Goal: Transaction & Acquisition: Subscribe to service/newsletter

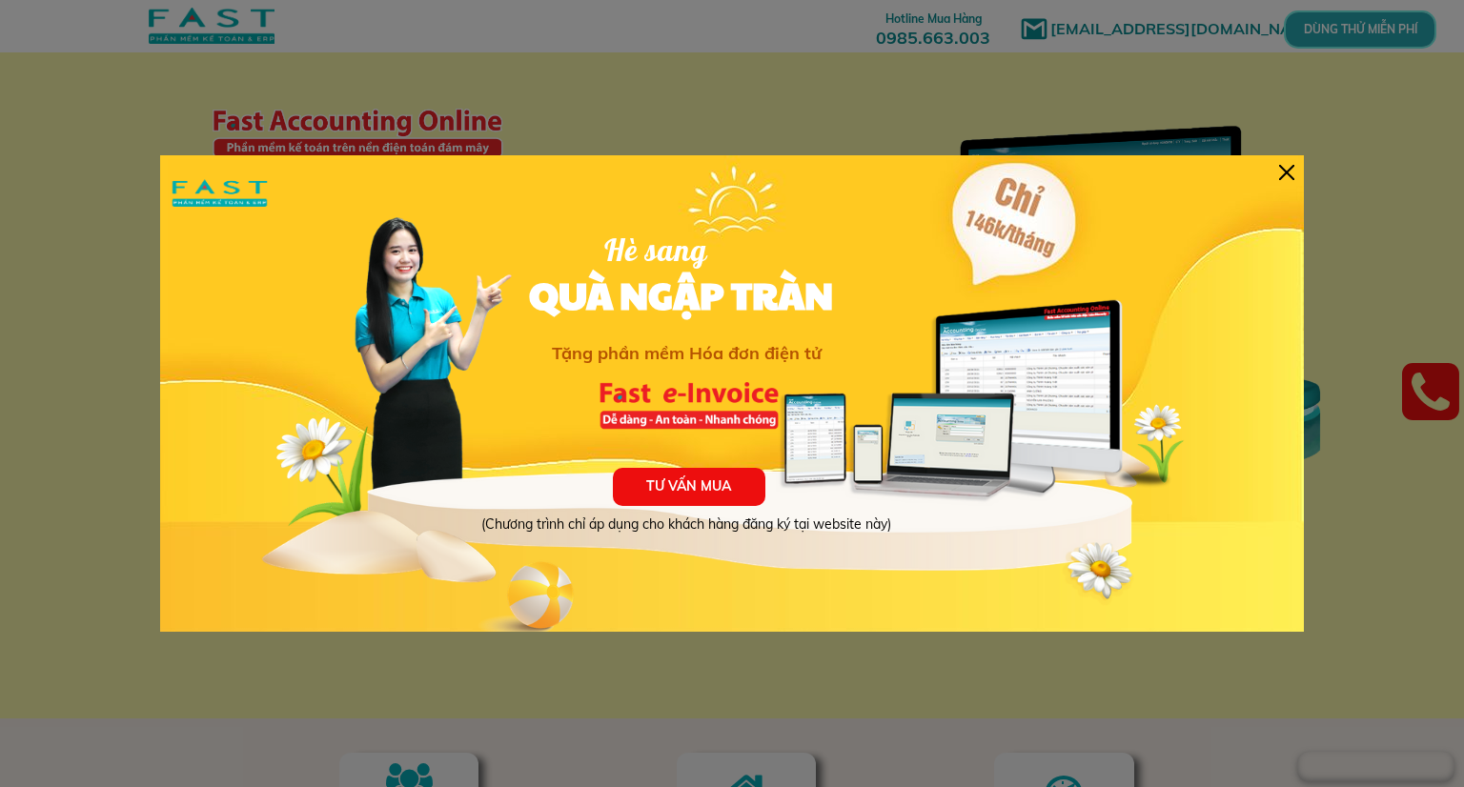
click at [1285, 175] on div at bounding box center [1286, 172] width 15 height 15
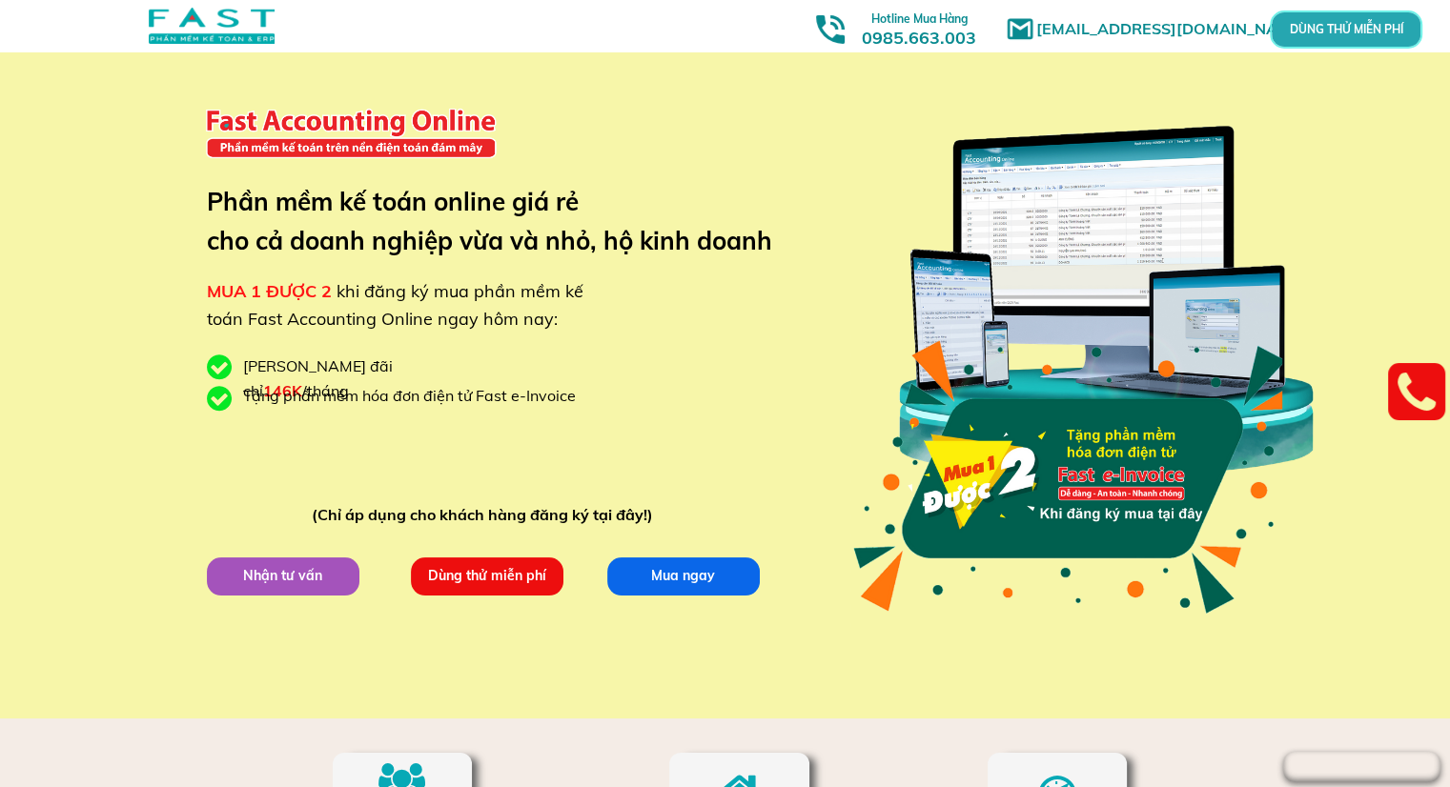
click at [526, 589] on p "Dùng thử miễn phí" at bounding box center [487, 576] width 154 height 38
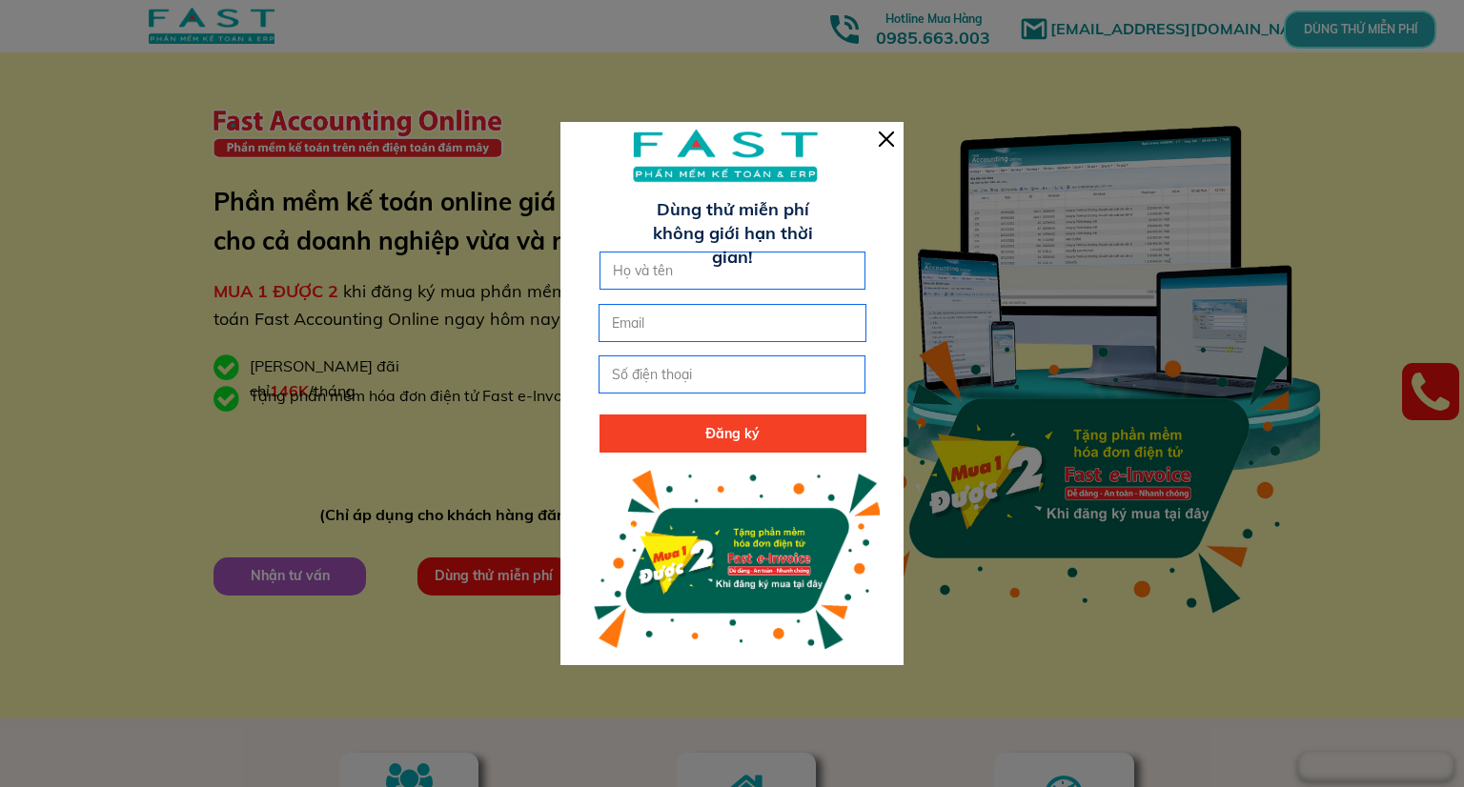
click at [781, 285] on input "text" at bounding box center [733, 271] width 250 height 36
type input "Trưởng Nguyễn"
type input "0383536321"
click at [755, 328] on input "email" at bounding box center [732, 323] width 250 height 36
type input "[EMAIL_ADDRESS][DOMAIN_NAME]"
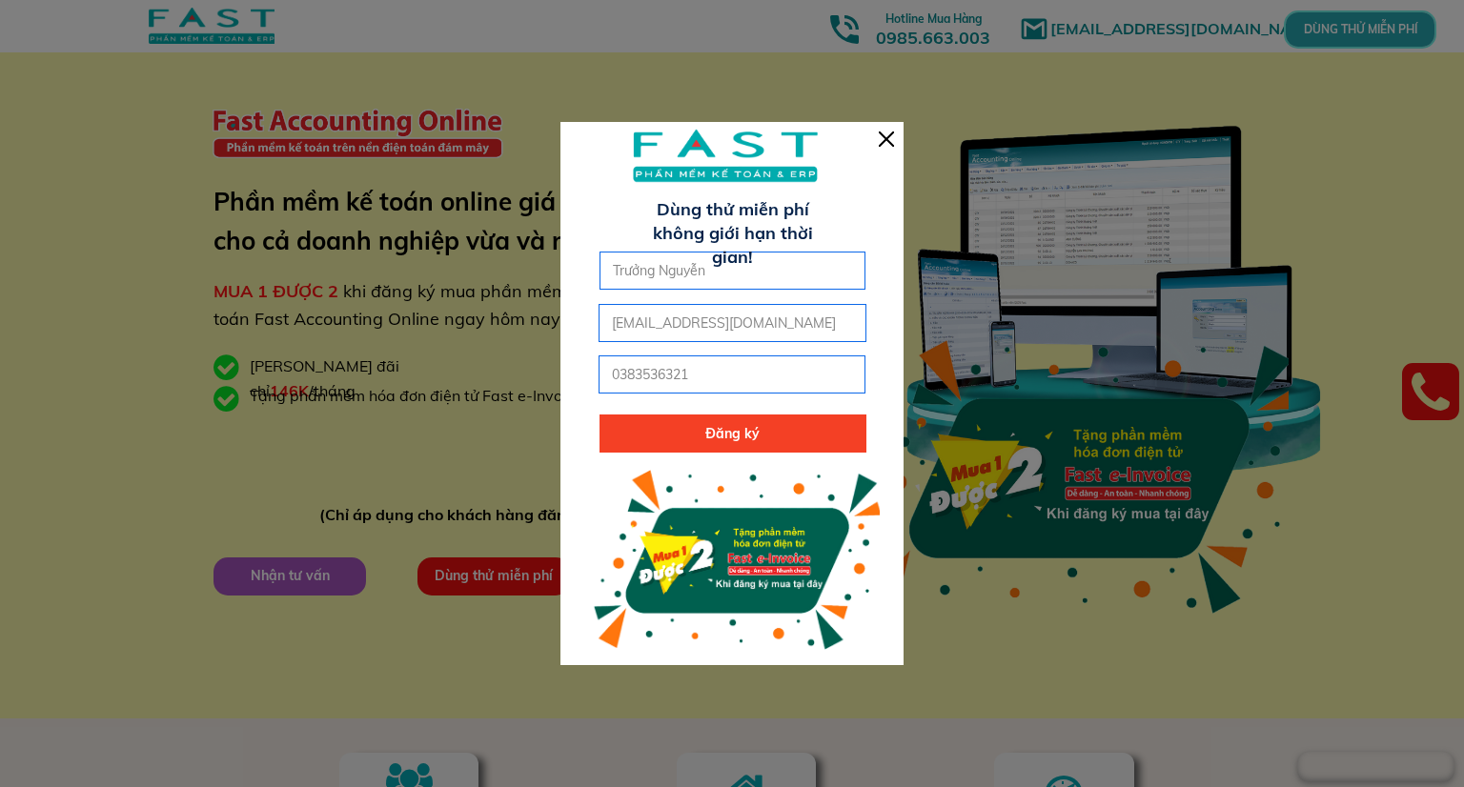
click at [807, 438] on p "Đăng ký" at bounding box center [733, 434] width 267 height 38
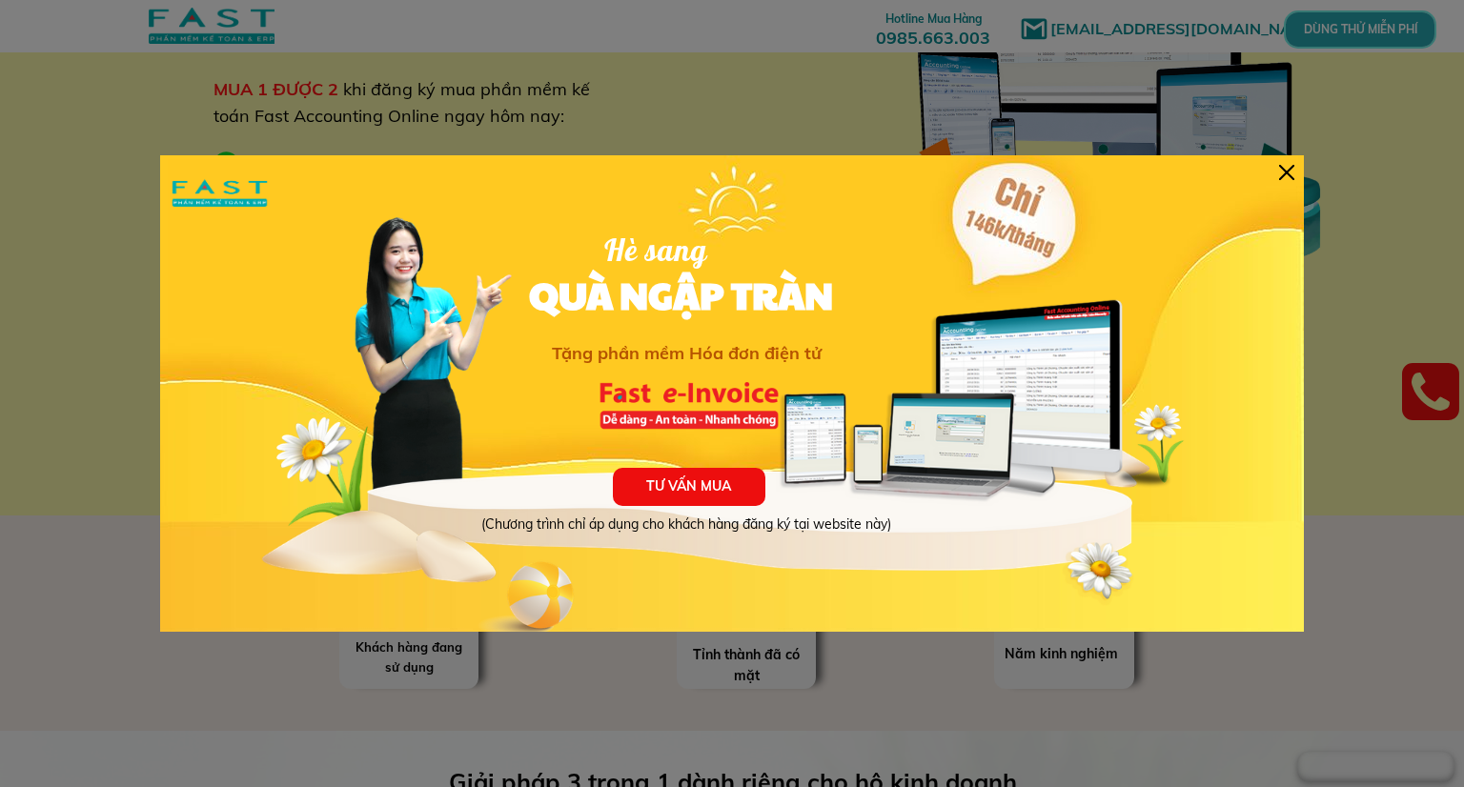
click at [1270, 168] on div "TƯ VẤN MUA (Chương trình chỉ áp dụng cho khách hàng đăng ký tại website này) Hè…" at bounding box center [732, 393] width 1144 height 477
click at [1289, 174] on div at bounding box center [1286, 172] width 15 height 15
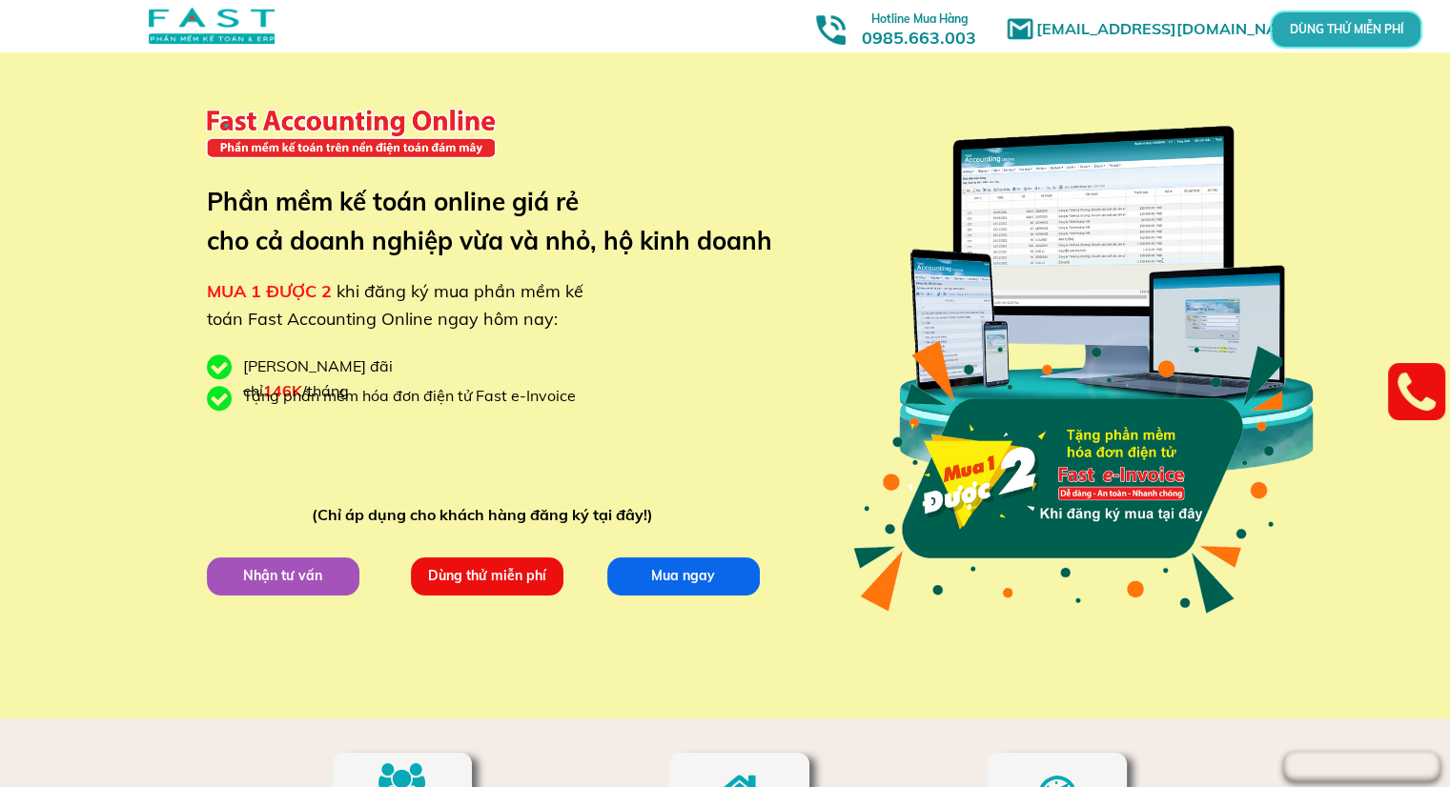
click at [1363, 27] on p "DÙNG THỬ MIỄN PHÍ" at bounding box center [1346, 30] width 46 height 10
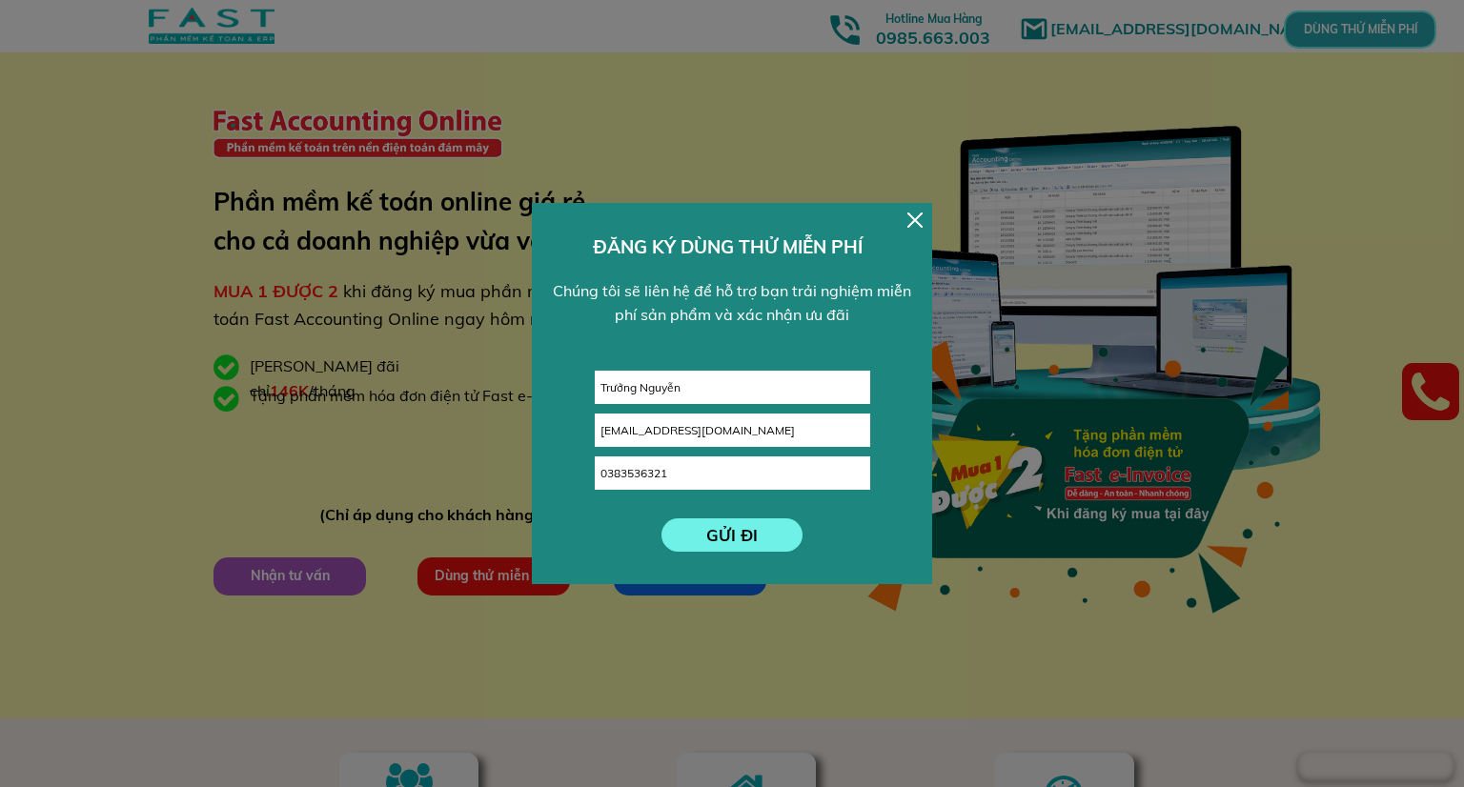
click at [913, 218] on div at bounding box center [915, 220] width 15 height 15
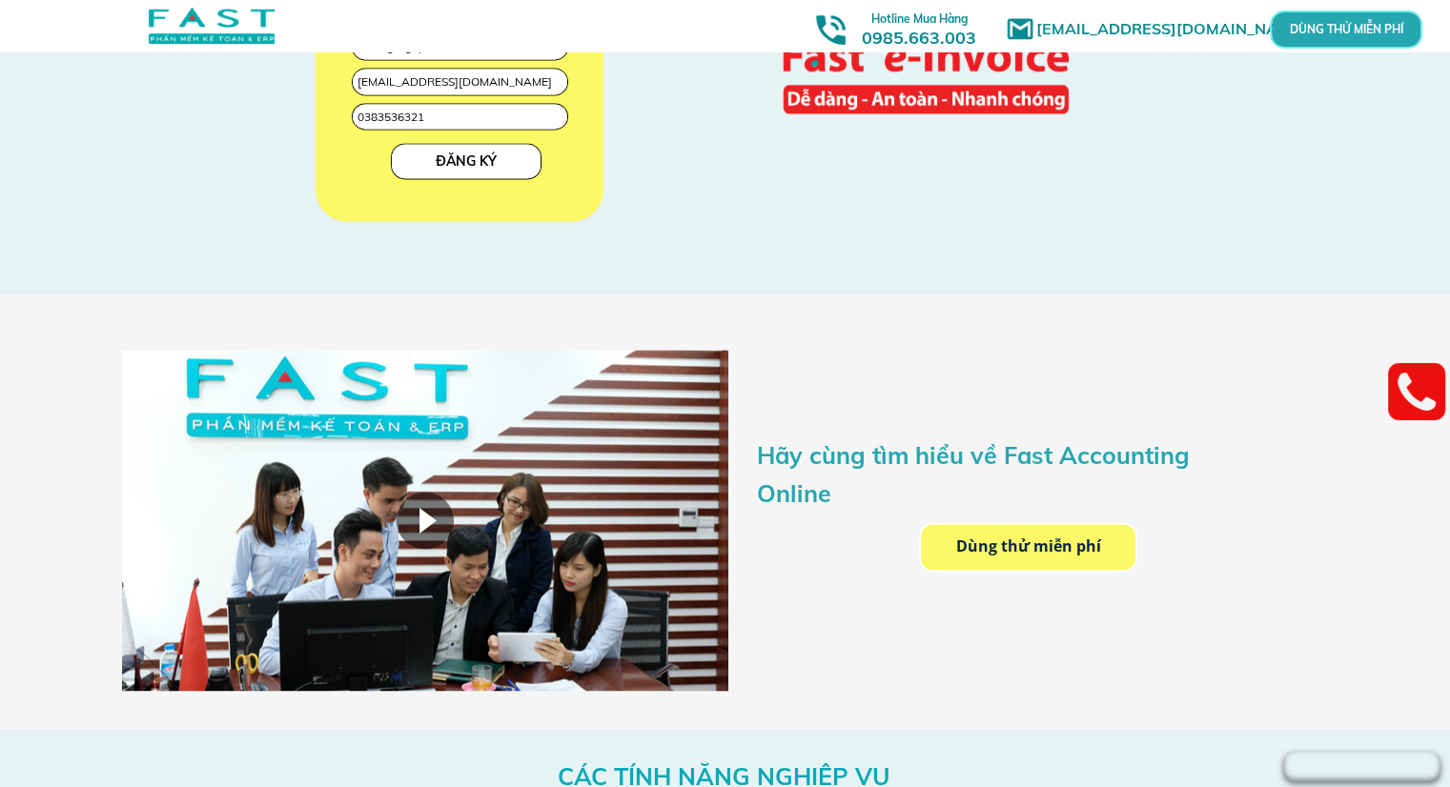
scroll to position [2685, 0]
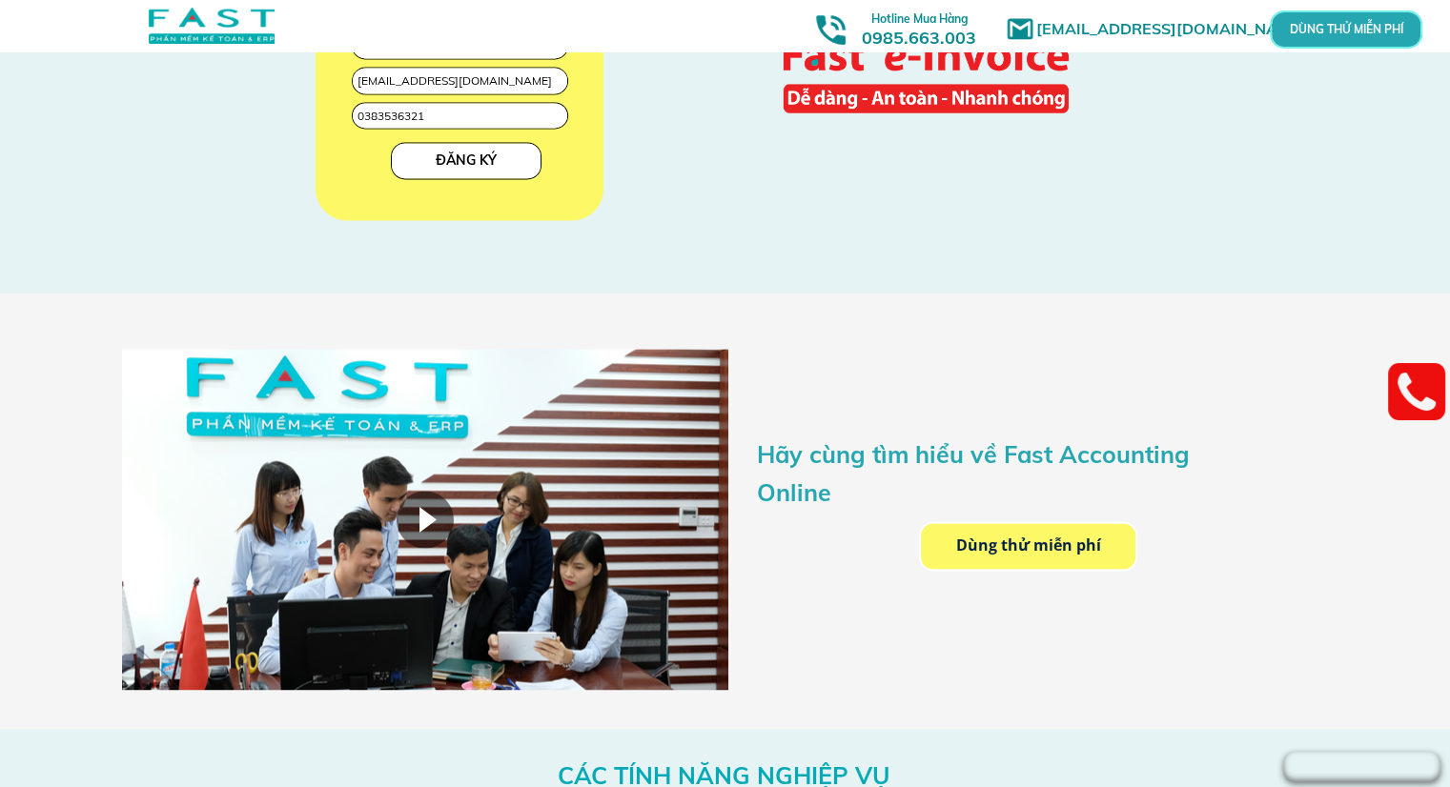
click at [1093, 547] on p "Dùng thử miễn phí" at bounding box center [1028, 546] width 215 height 46
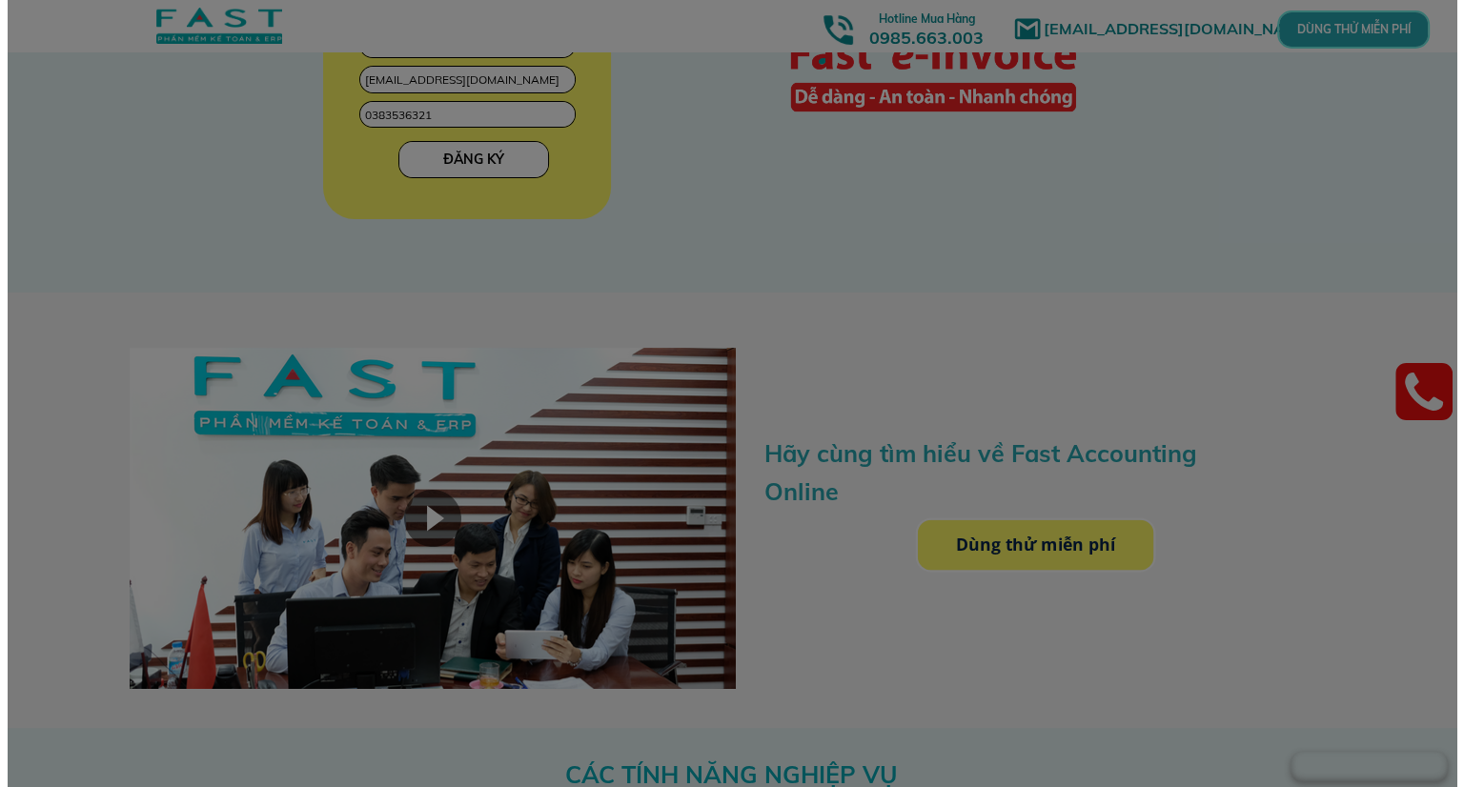
scroll to position [0, 0]
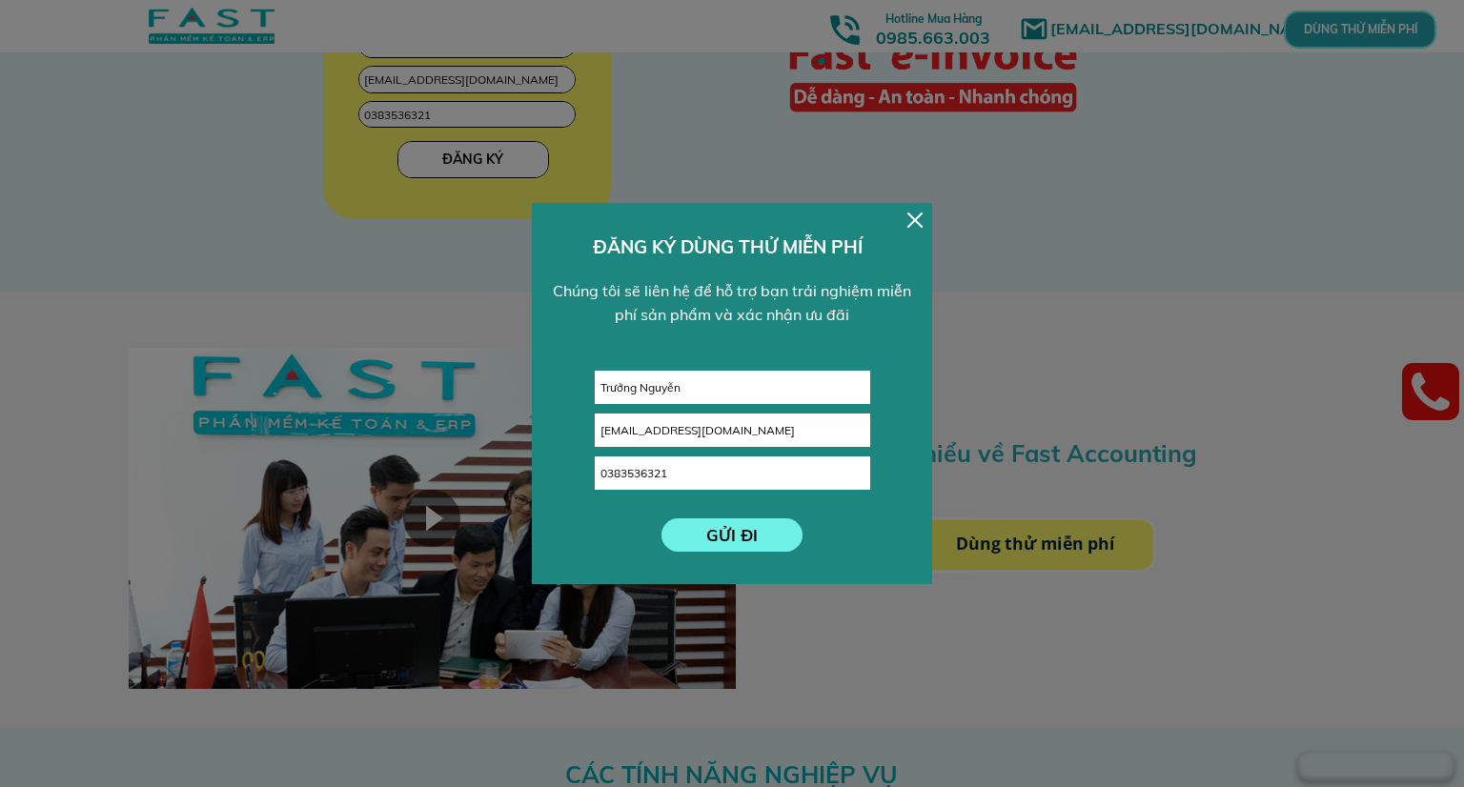
click at [918, 221] on div at bounding box center [915, 220] width 15 height 15
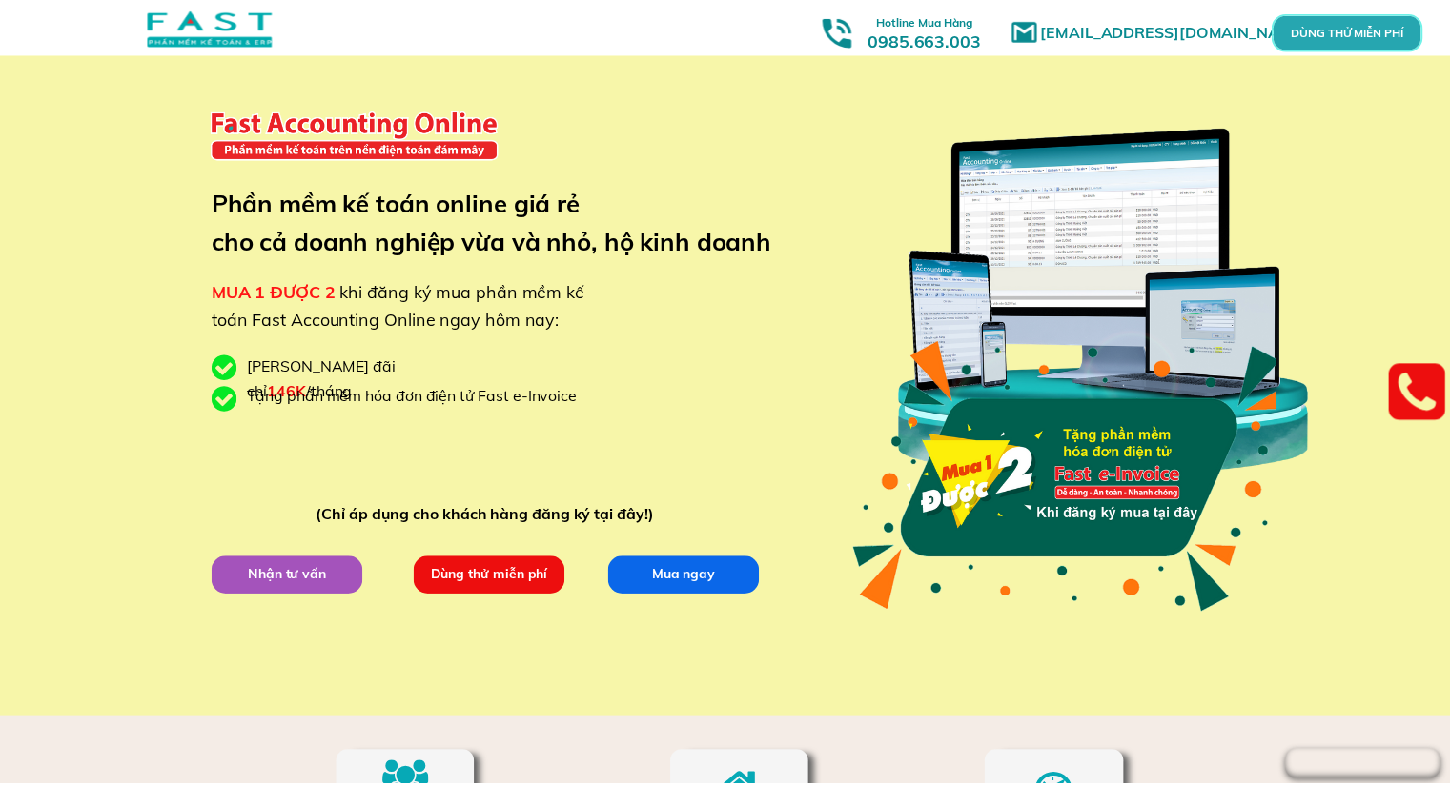
scroll to position [2685, 0]
